Goal: Obtain resource: Download file/media

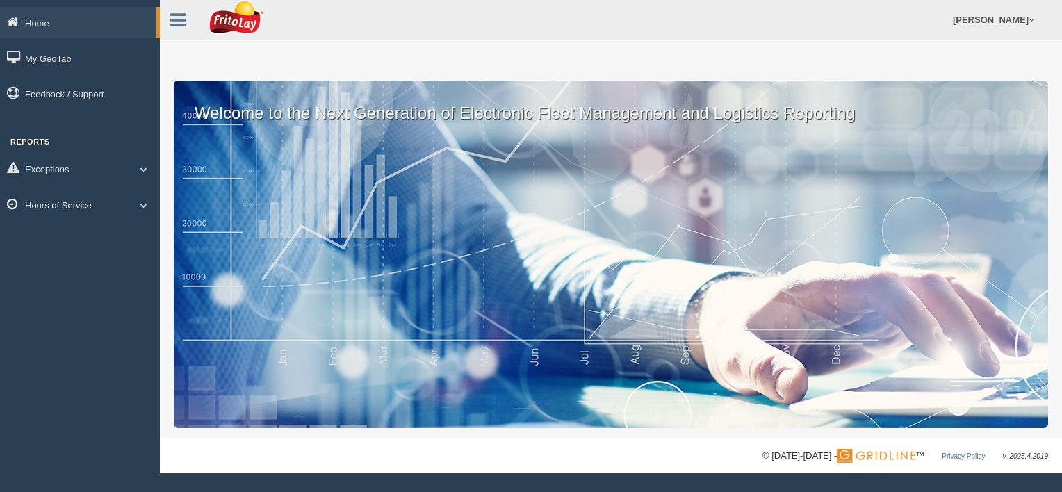
click at [86, 210] on link "Hours of Service" at bounding box center [80, 204] width 160 height 31
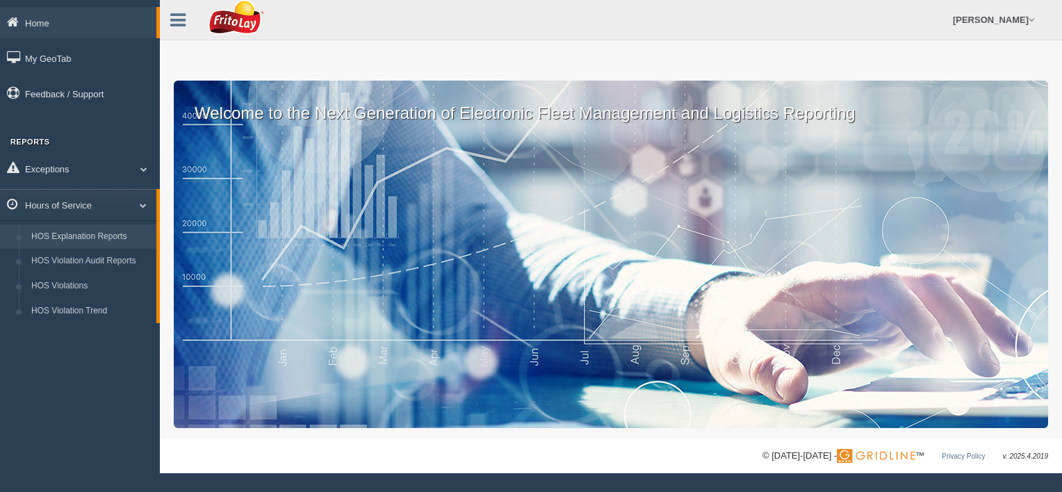
click at [103, 237] on link "HOS Explanation Reports" at bounding box center [90, 236] width 131 height 25
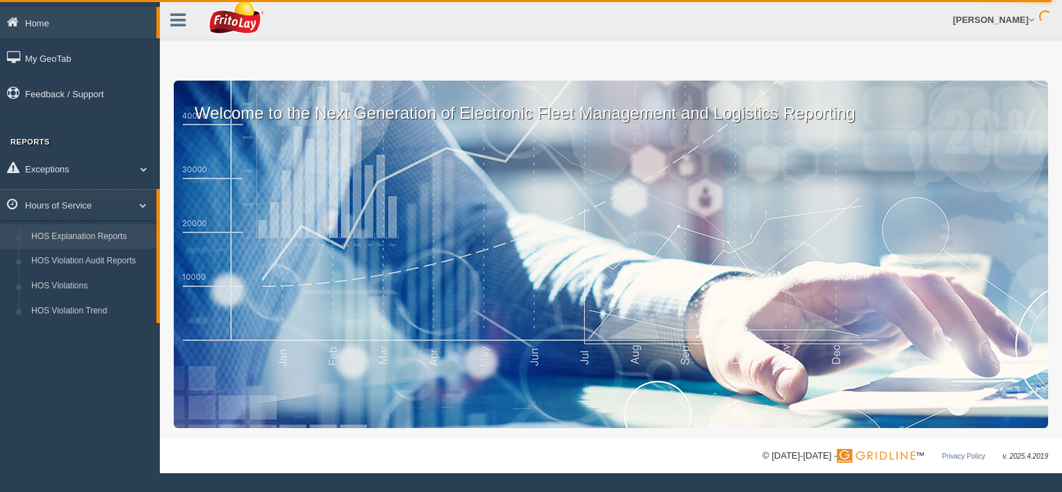
click at [90, 235] on link "HOS Explanation Reports" at bounding box center [90, 236] width 131 height 25
click at [97, 239] on link "HOS Explanation Reports" at bounding box center [90, 236] width 131 height 25
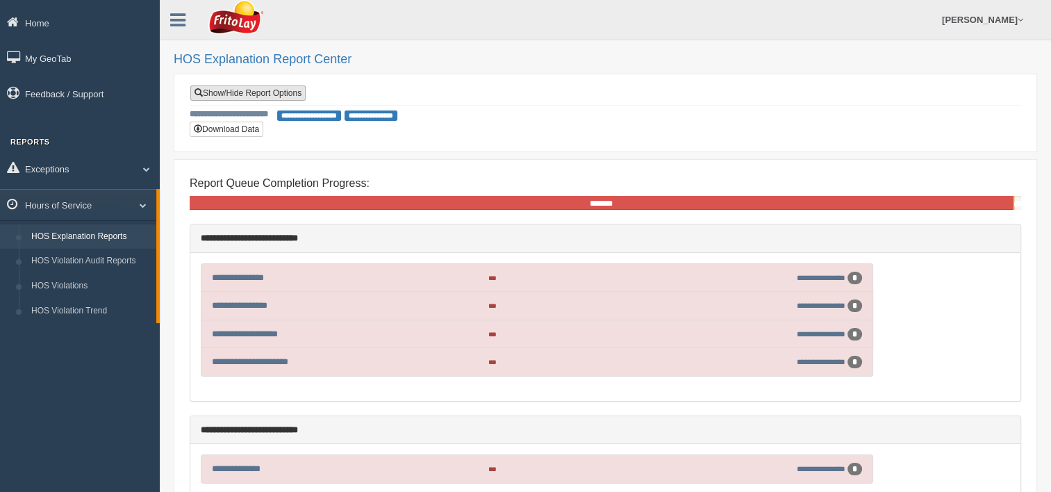
click at [299, 89] on link "Show/Hide Report Options" at bounding box center [247, 92] width 115 height 15
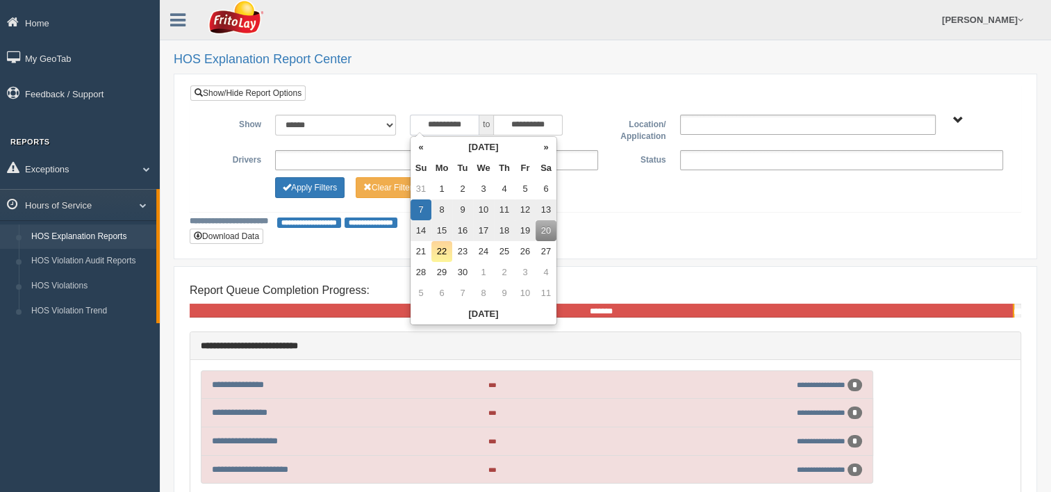
click at [419, 124] on input "**********" at bounding box center [444, 125] width 69 height 21
click at [423, 149] on th "«" at bounding box center [421, 147] width 21 height 21
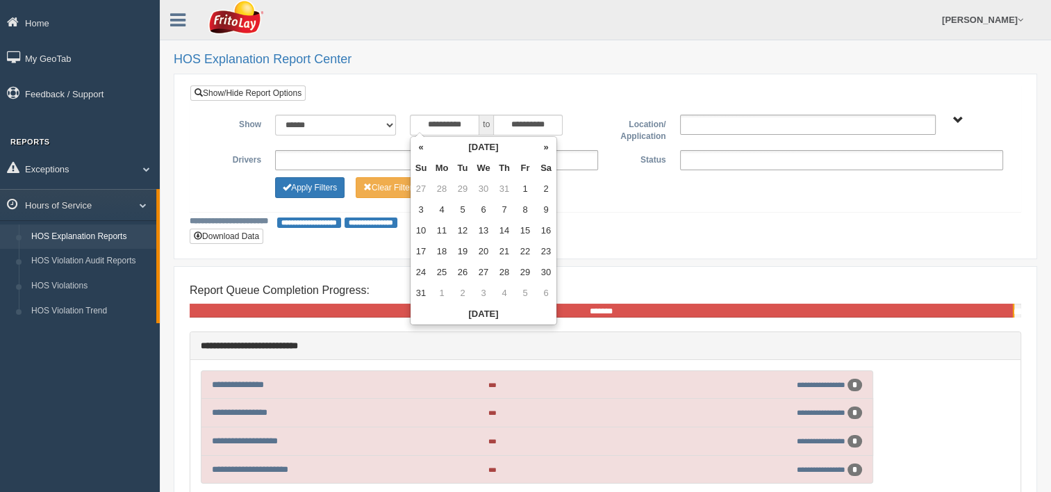
click at [423, 149] on th "«" at bounding box center [421, 147] width 21 height 21
click at [420, 206] on td "1" at bounding box center [421, 209] width 21 height 21
type input "**********"
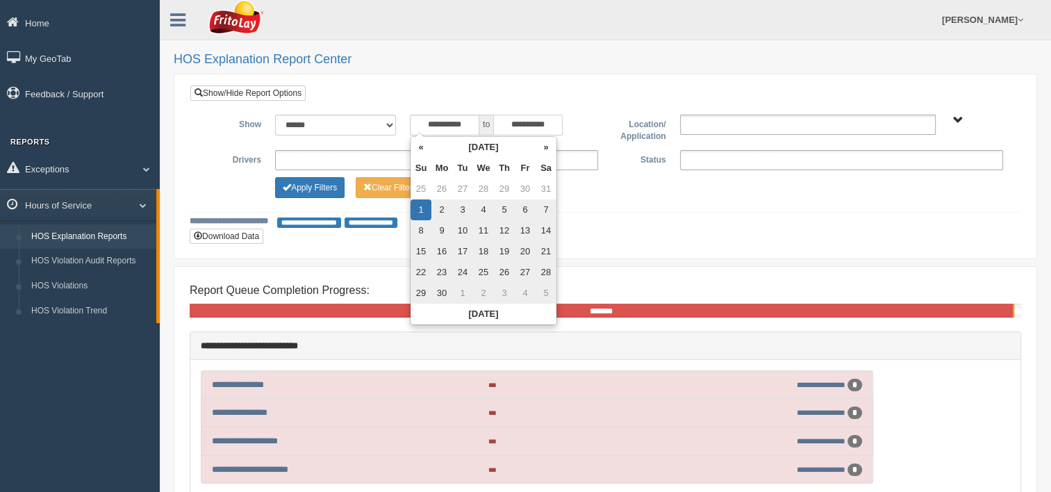
click at [503, 124] on input "**********" at bounding box center [527, 125] width 69 height 21
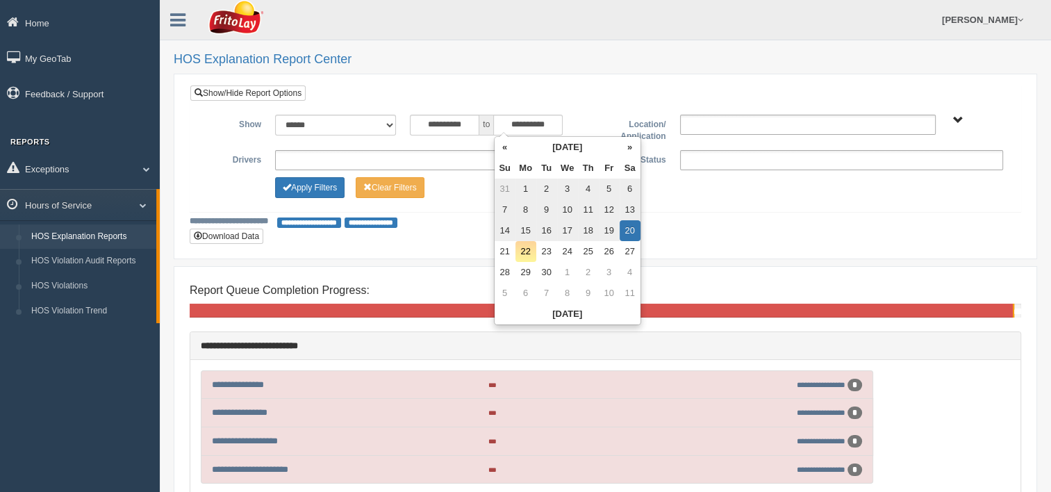
click at [502, 184] on td "31" at bounding box center [505, 189] width 21 height 21
type input "**********"
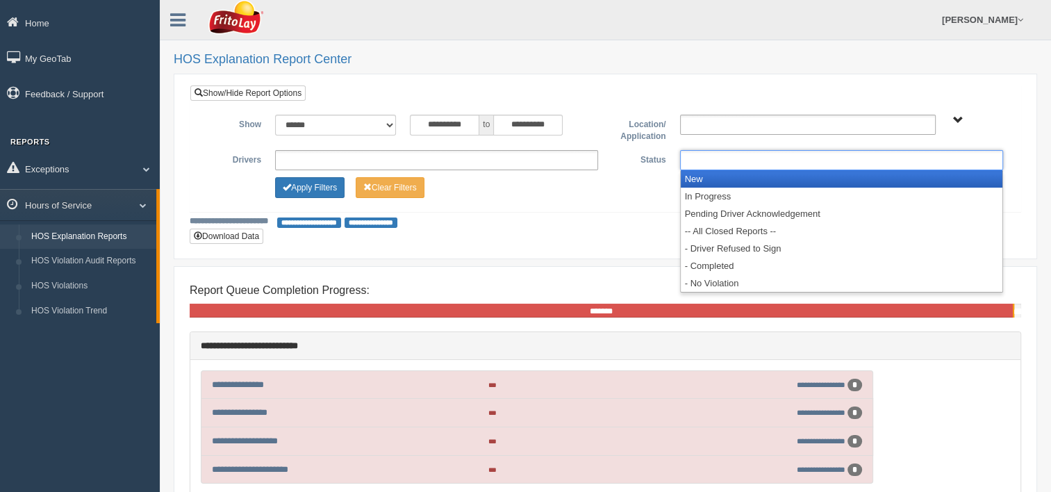
click at [693, 158] on ul at bounding box center [841, 160] width 323 height 20
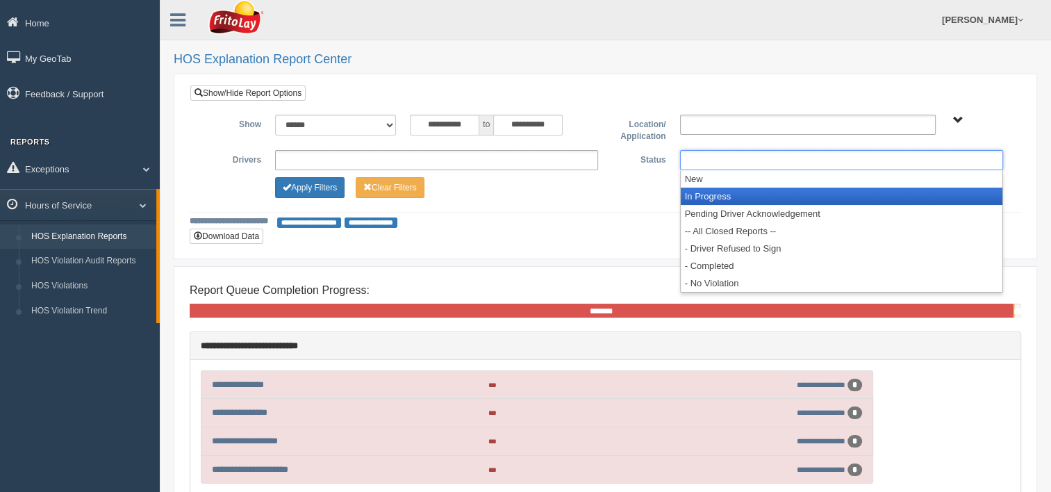
drag, startPoint x: 722, startPoint y: 196, endPoint x: 742, endPoint y: 167, distance: 34.9
click at [721, 195] on li "In Progress" at bounding box center [842, 196] width 322 height 17
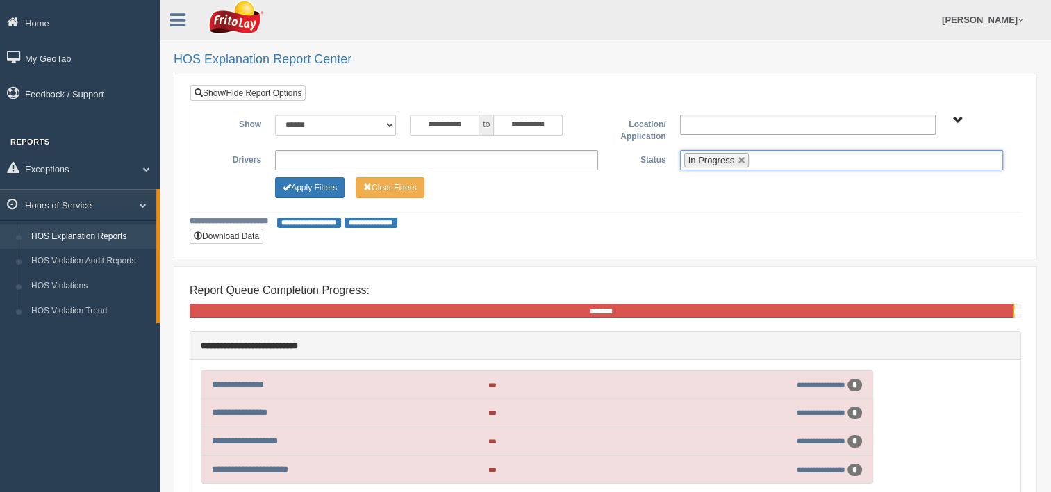
click at [782, 159] on ul "In Progress" at bounding box center [841, 160] width 323 height 20
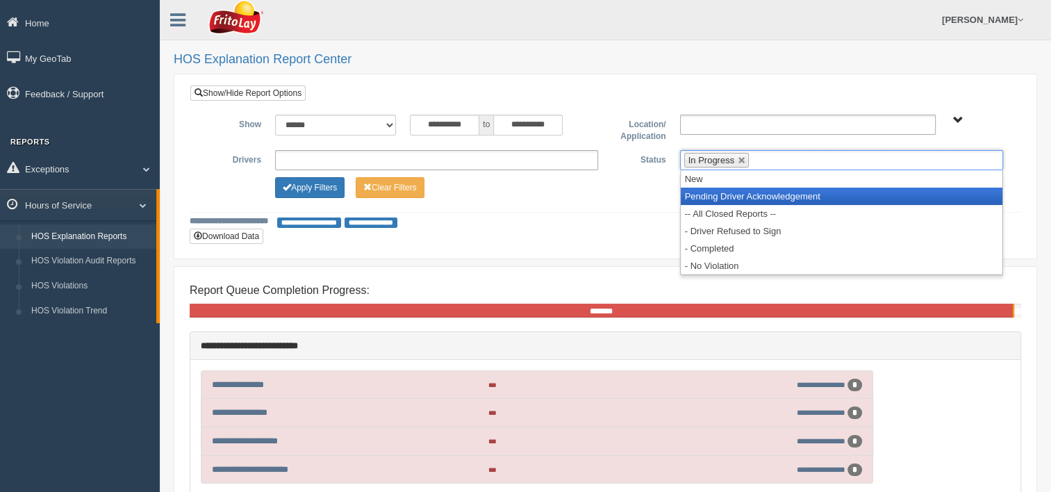
click at [758, 195] on li "Pending Driver Acknowledgement" at bounding box center [842, 196] width 322 height 17
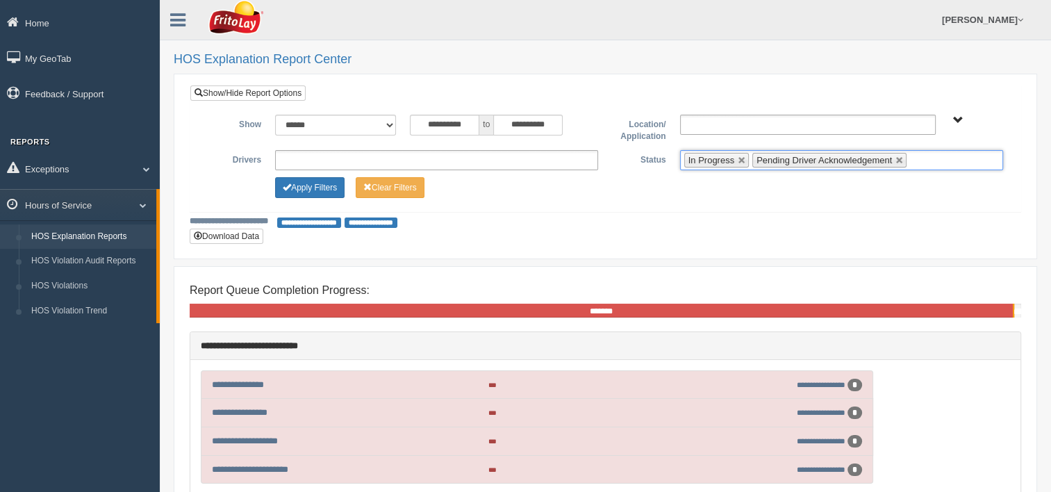
click at [944, 158] on ul "In Progress Pending Driver Acknowledgement" at bounding box center [841, 160] width 323 height 20
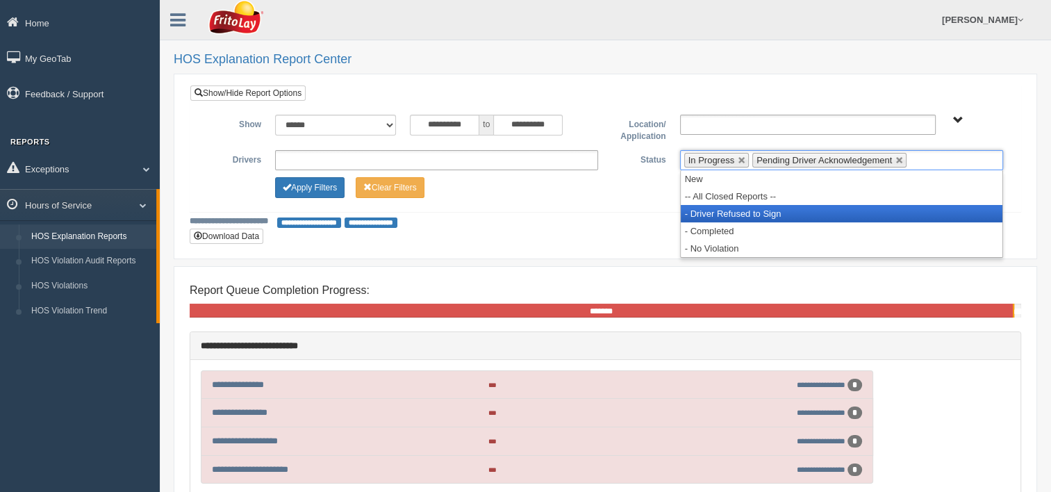
click at [753, 214] on li "- Driver Refused to Sign" at bounding box center [842, 213] width 322 height 17
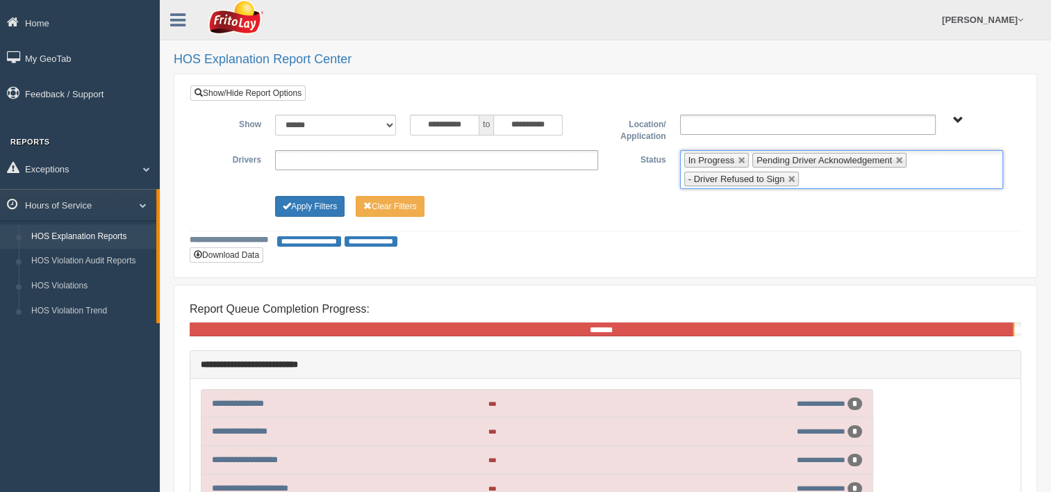
drag, startPoint x: 906, startPoint y: 178, endPoint x: 877, endPoint y: 186, distance: 30.2
click at [906, 178] on ul "In Progress Pending Driver Acknowledgement - Driver Refused to Sign" at bounding box center [841, 169] width 323 height 39
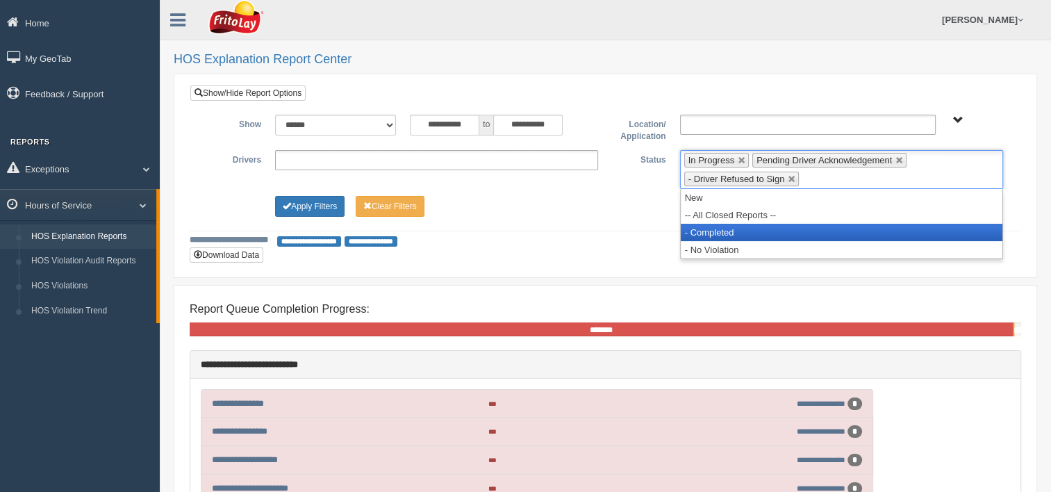
click at [706, 231] on li "- Completed" at bounding box center [842, 232] width 322 height 17
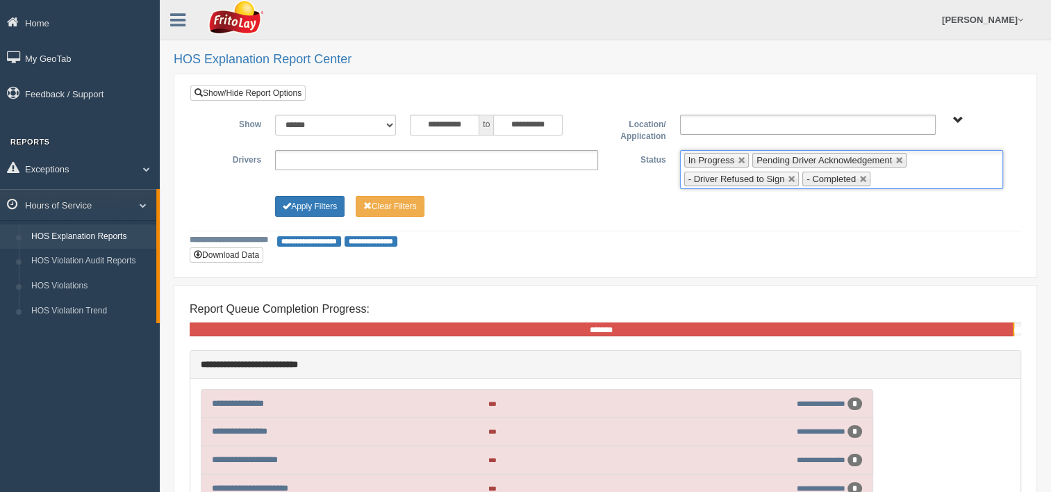
click at [420, 162] on ul "**********" at bounding box center [436, 160] width 323 height 20
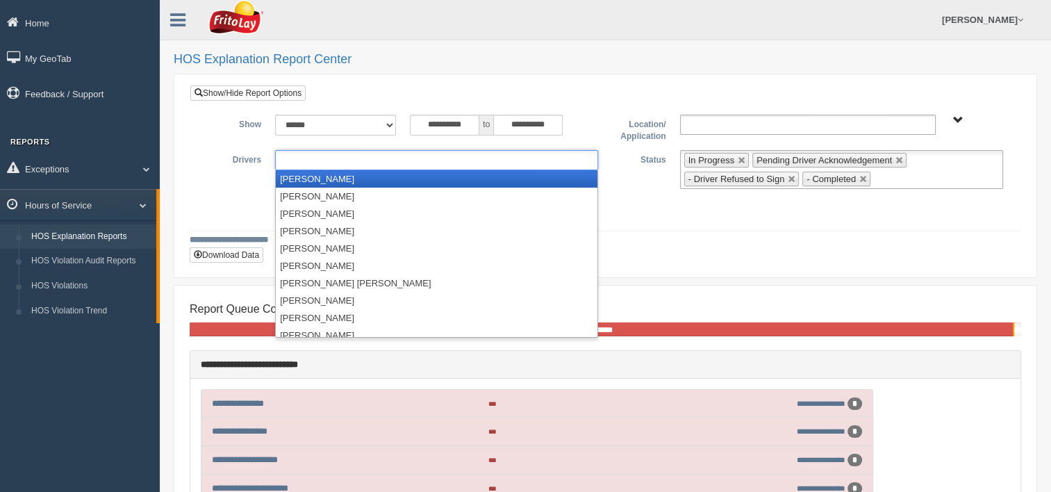
click at [395, 156] on ul at bounding box center [436, 160] width 323 height 20
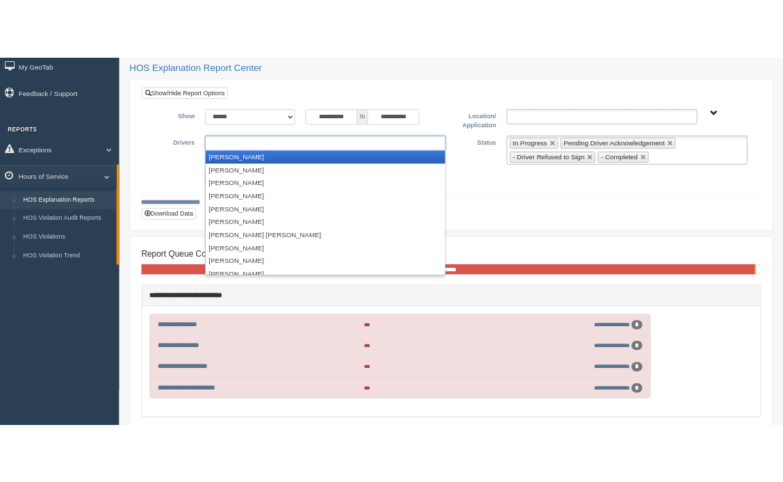
scroll to position [69, 0]
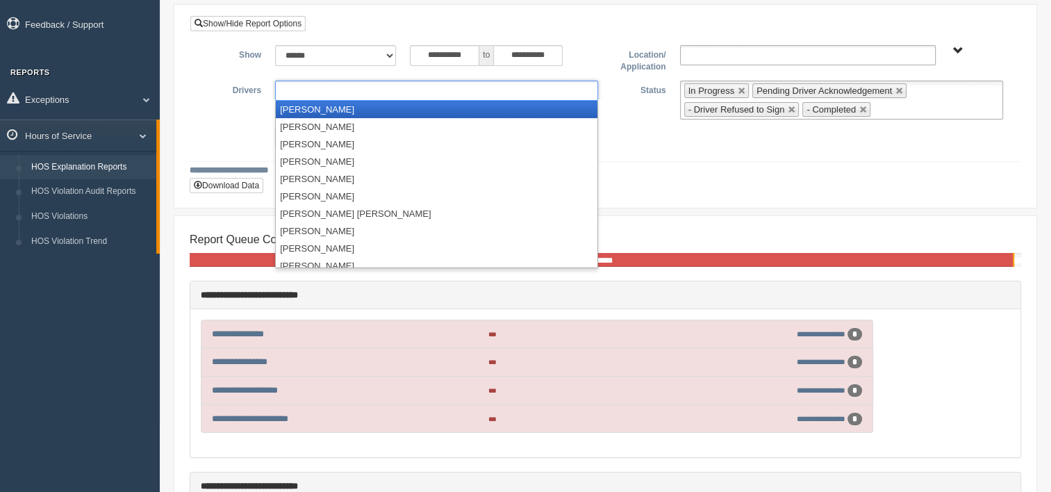
click at [328, 89] on ul at bounding box center [436, 91] width 323 height 20
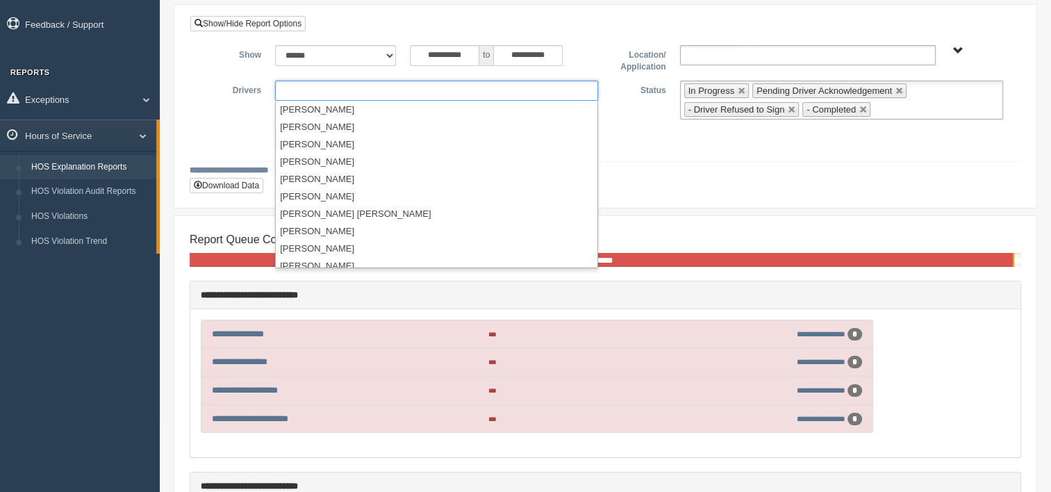
click at [505, 93] on ul at bounding box center [436, 91] width 323 height 20
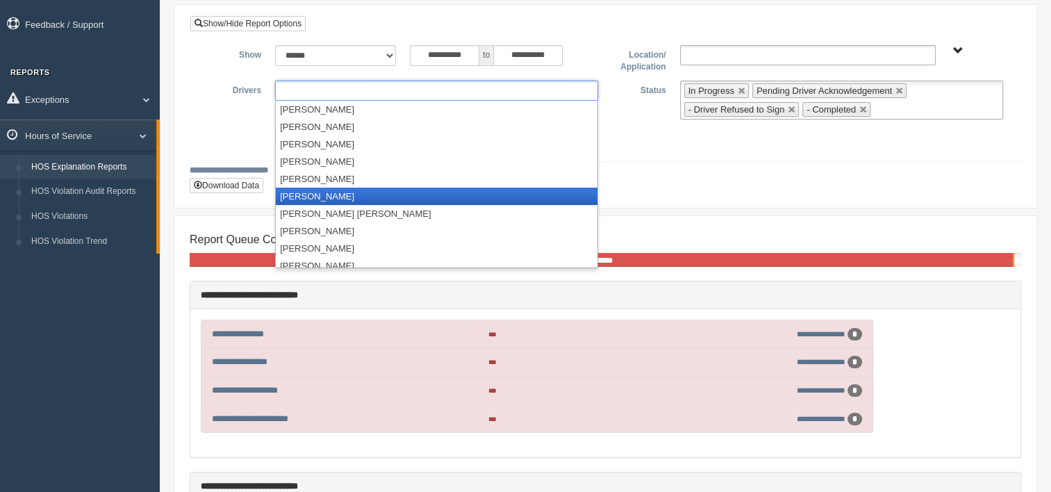
click at [325, 192] on li "[PERSON_NAME]" at bounding box center [437, 196] width 322 height 17
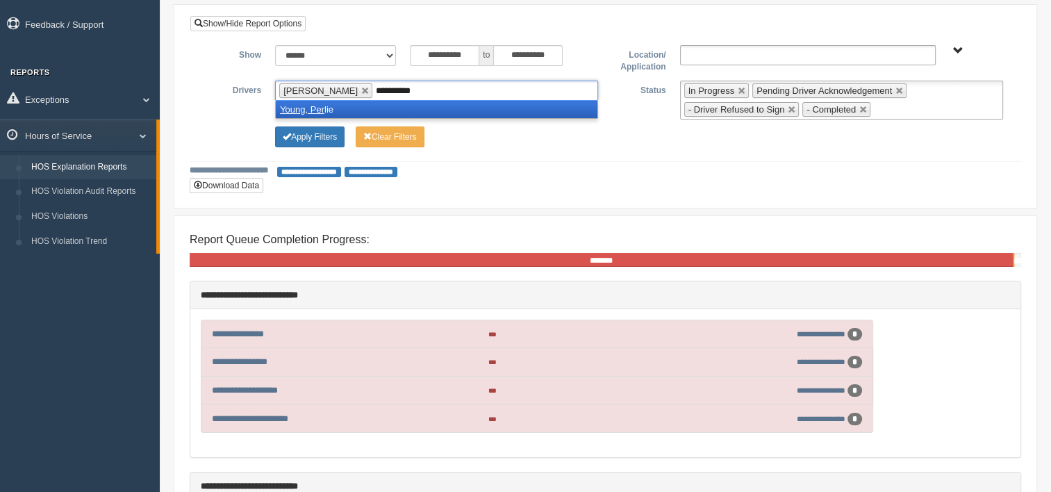
type input "**********"
click at [327, 113] on li "Young, Per lie" at bounding box center [437, 109] width 322 height 17
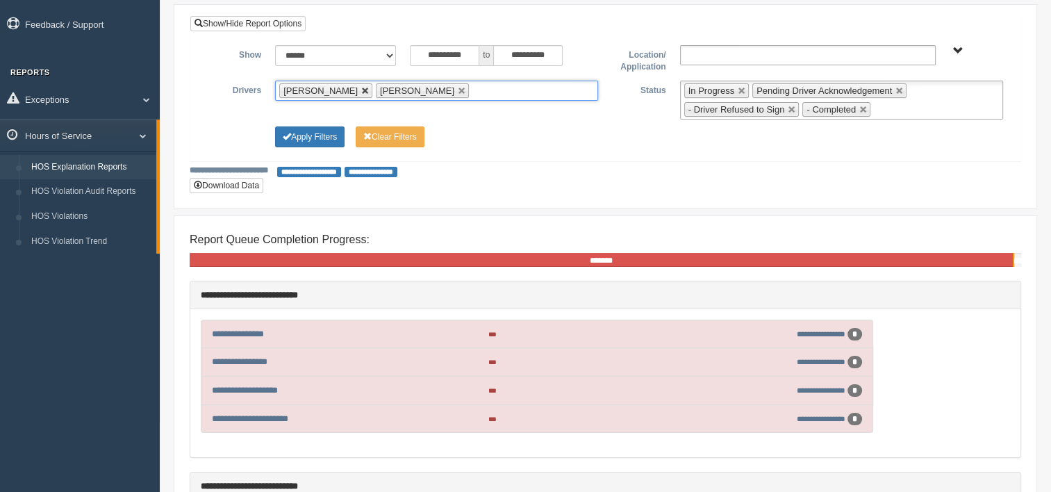
click at [361, 90] on link at bounding box center [365, 91] width 8 height 8
click at [377, 87] on ul "[PERSON_NAME]" at bounding box center [436, 91] width 323 height 20
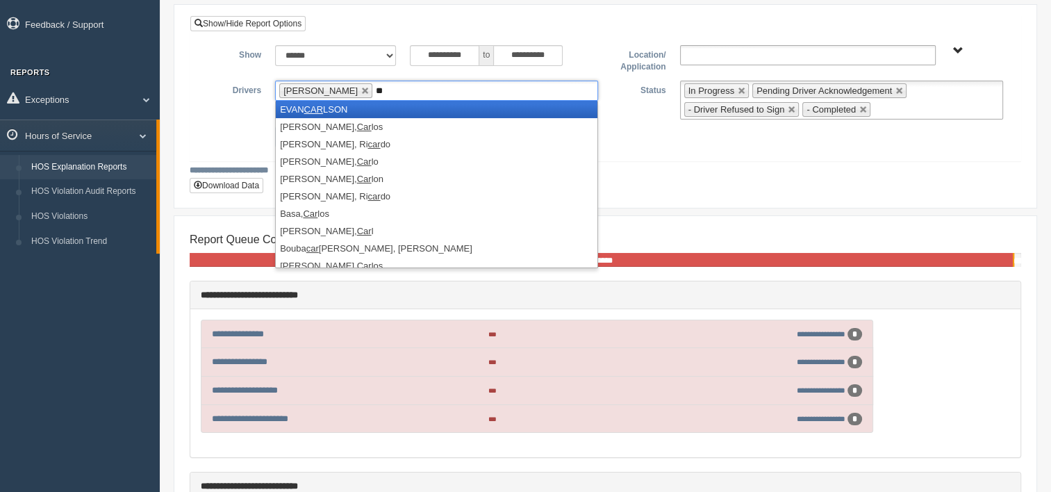
type input "*"
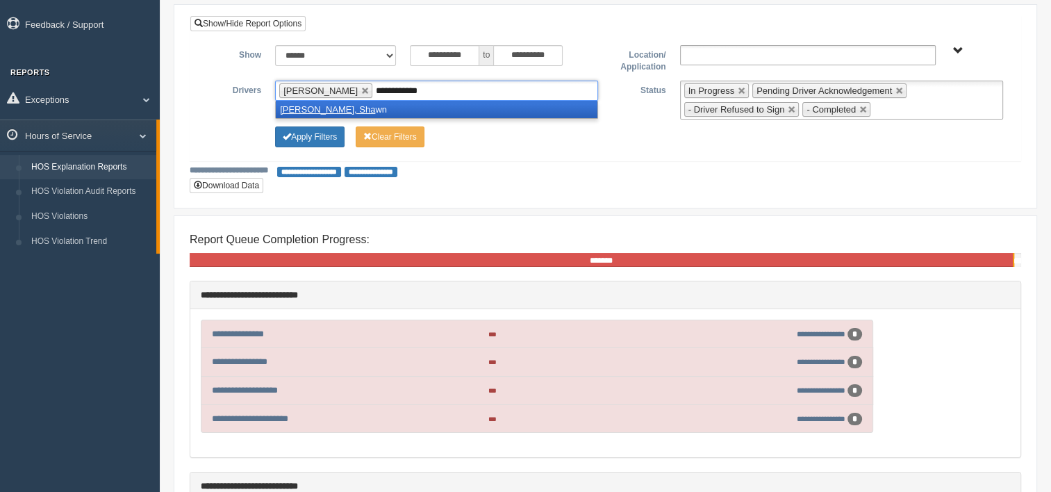
type input "**********"
click at [307, 108] on em "[PERSON_NAME], Sha" at bounding box center [327, 109] width 95 height 10
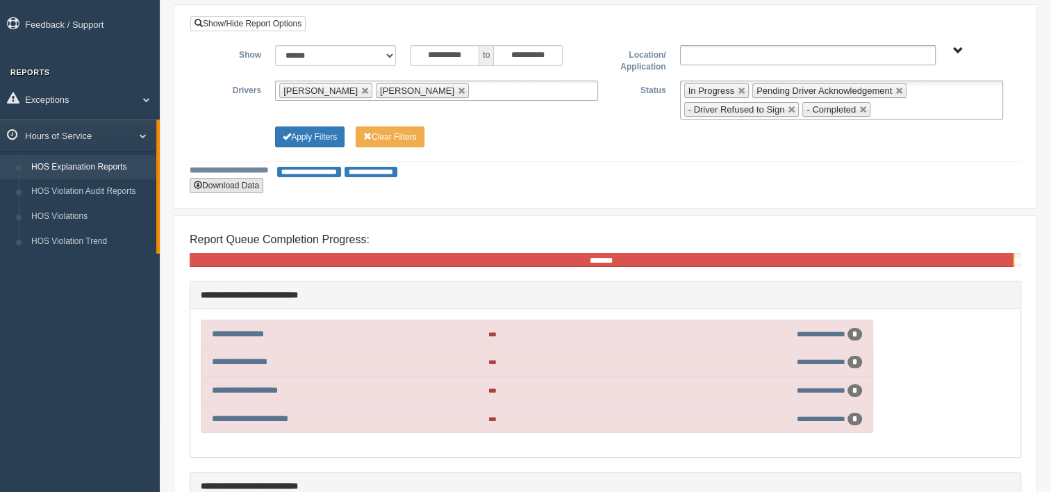
click at [233, 183] on button "Download Data" at bounding box center [227, 185] width 74 height 15
